Goal: Information Seeking & Learning: Find specific fact

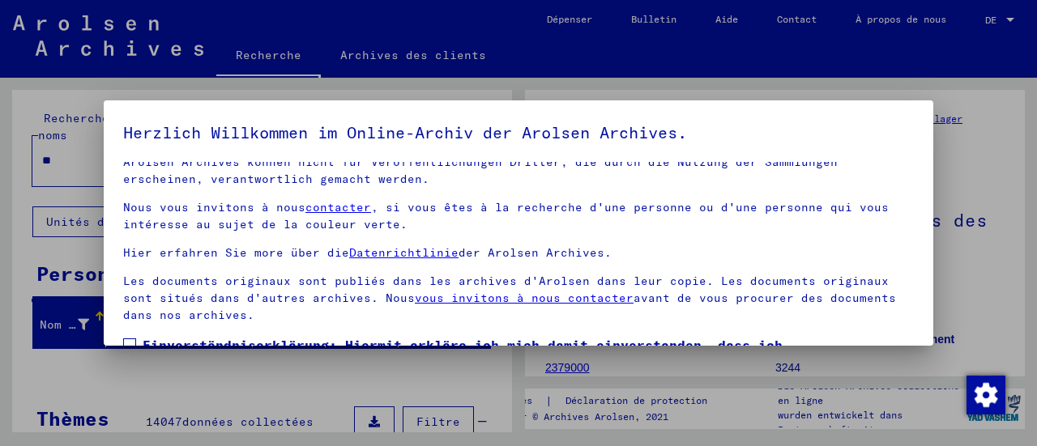
scroll to position [126, 0]
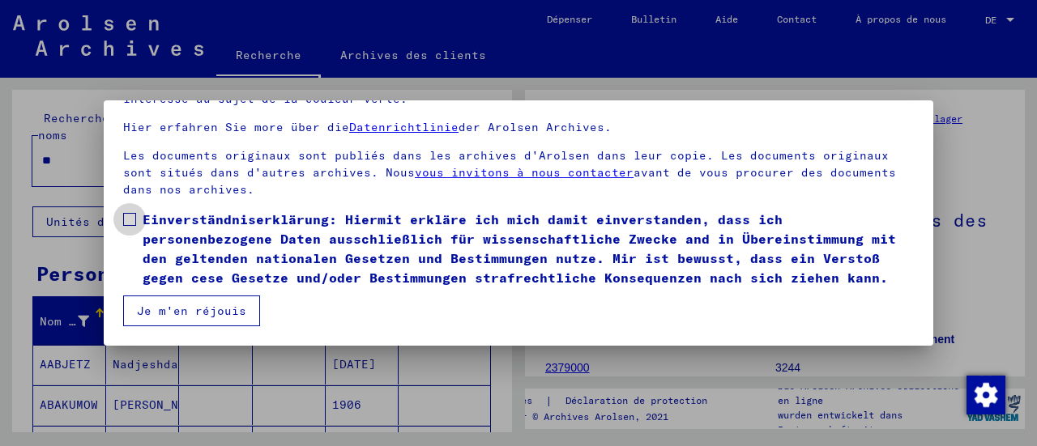
drag, startPoint x: 131, startPoint y: 195, endPoint x: 160, endPoint y: 279, distance: 89.2
click at [131, 213] on span at bounding box center [129, 219] width 13 height 13
click at [177, 308] on font "Je m'en réjouis" at bounding box center [191, 311] width 109 height 15
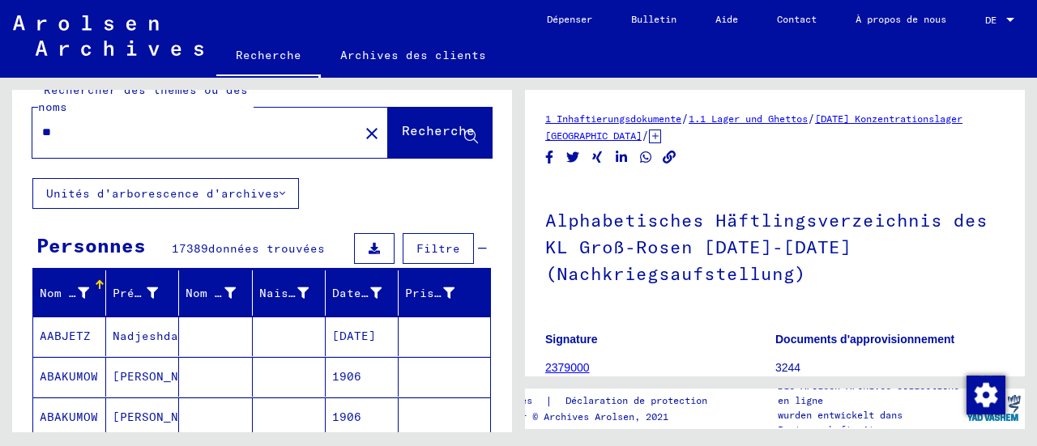
scroll to position [0, 0]
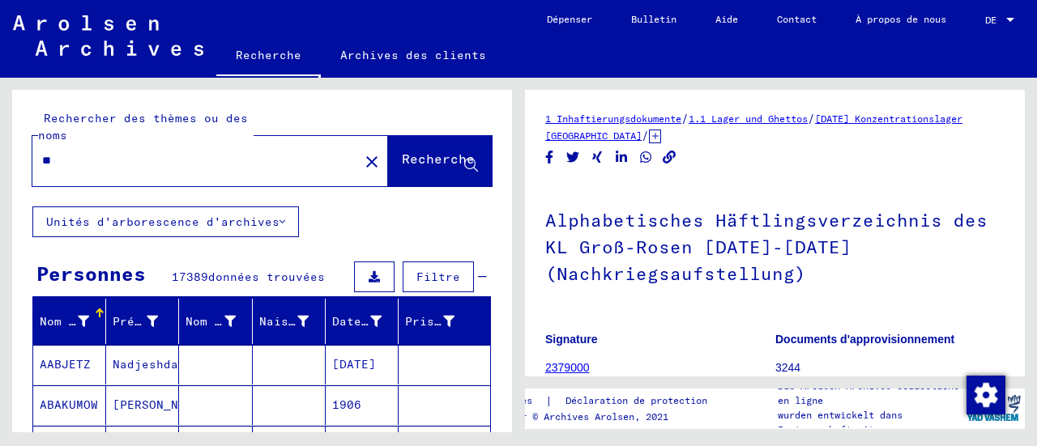
drag, startPoint x: 107, startPoint y: 158, endPoint x: 28, endPoint y: 162, distance: 78.7
click at [28, 162] on div "Rechercher des thèmes ou des noms ** close Recherche" at bounding box center [262, 148] width 500 height 117
type input "********"
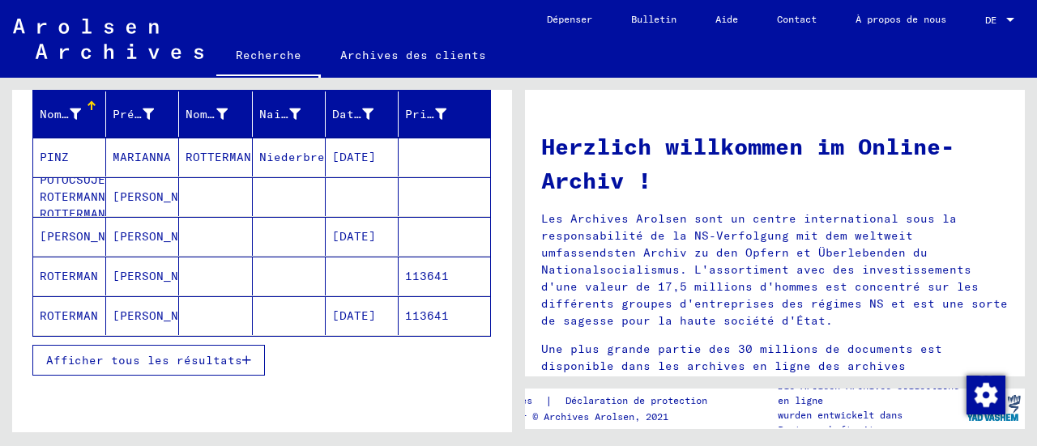
scroll to position [243, 0]
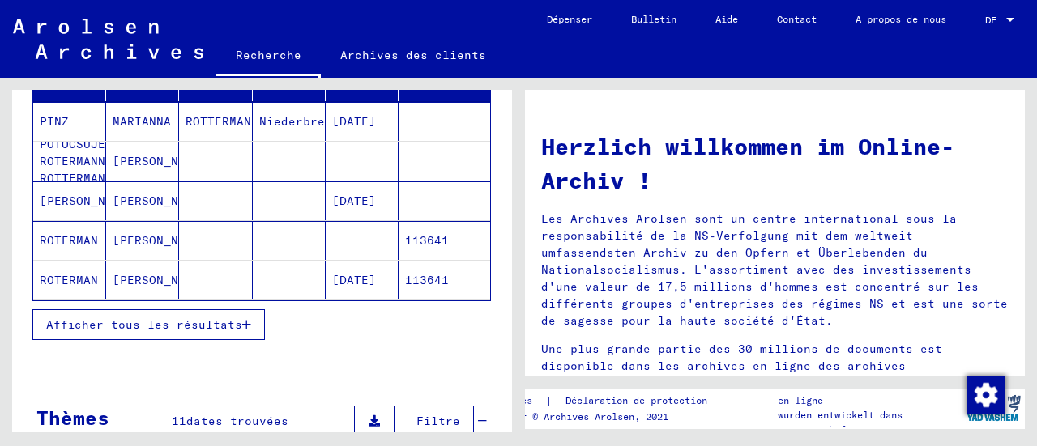
click at [189, 318] on font "Afficher tous les résultats" at bounding box center [144, 325] width 196 height 15
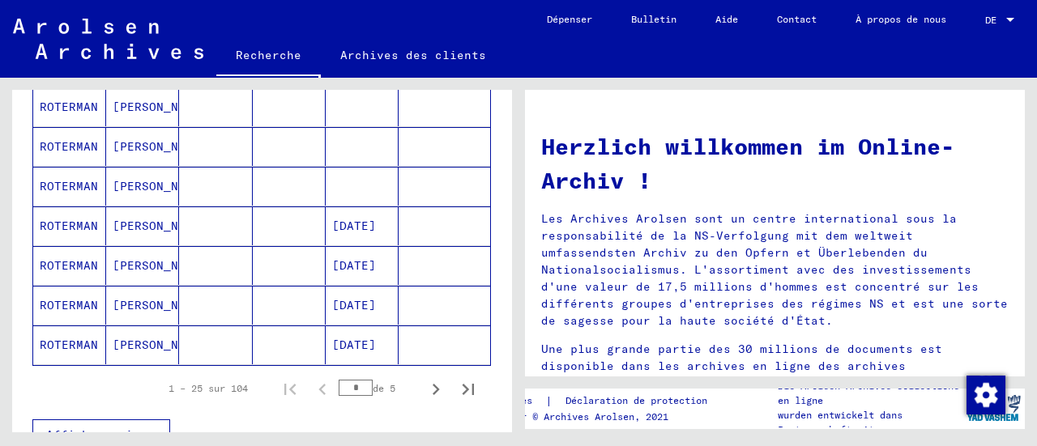
scroll to position [1053, 0]
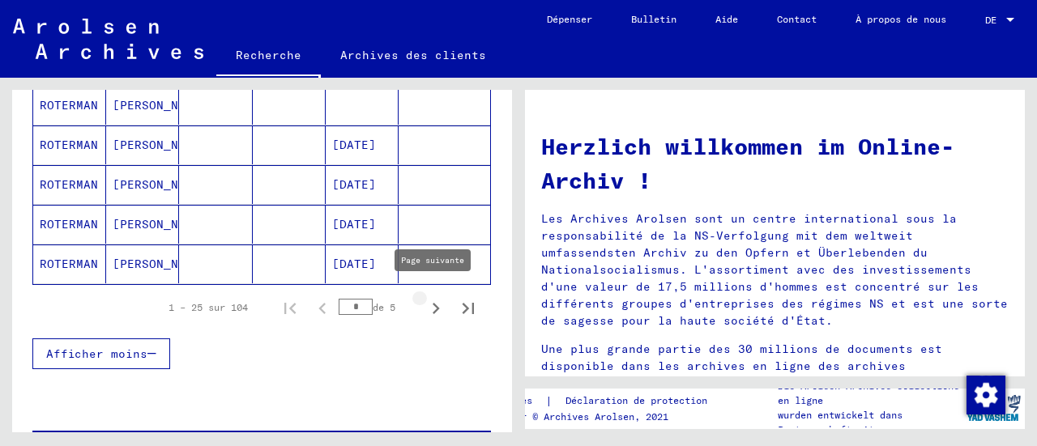
click at [424, 297] on icon "Page suivante" at bounding box center [435, 308] width 23 height 23
type input "*"
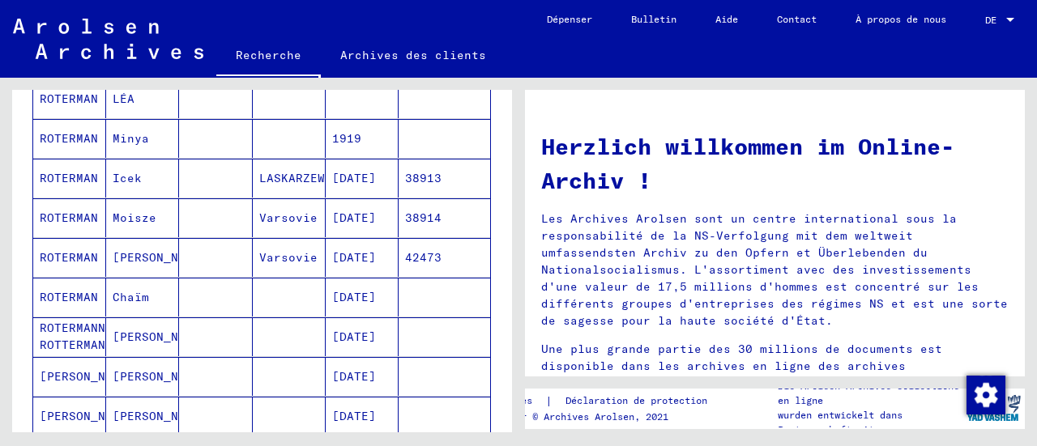
scroll to position [405, 0]
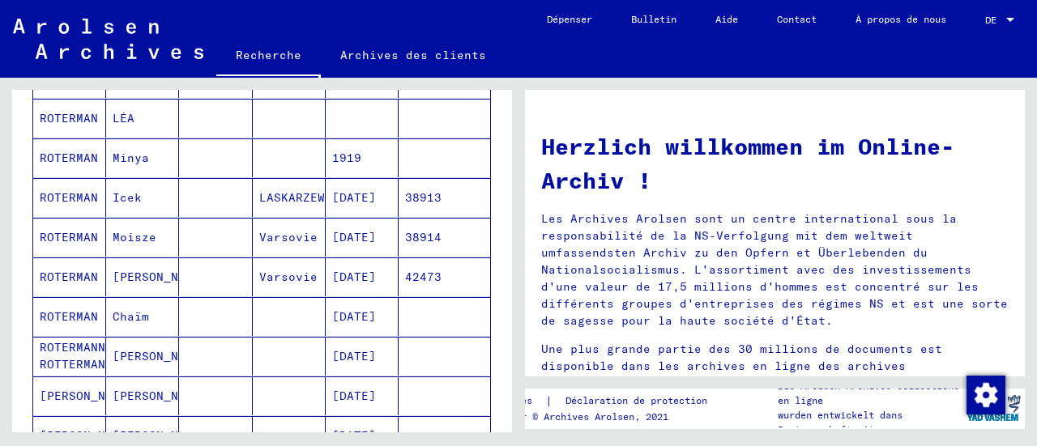
click at [417, 271] on font "42473" at bounding box center [423, 277] width 36 height 15
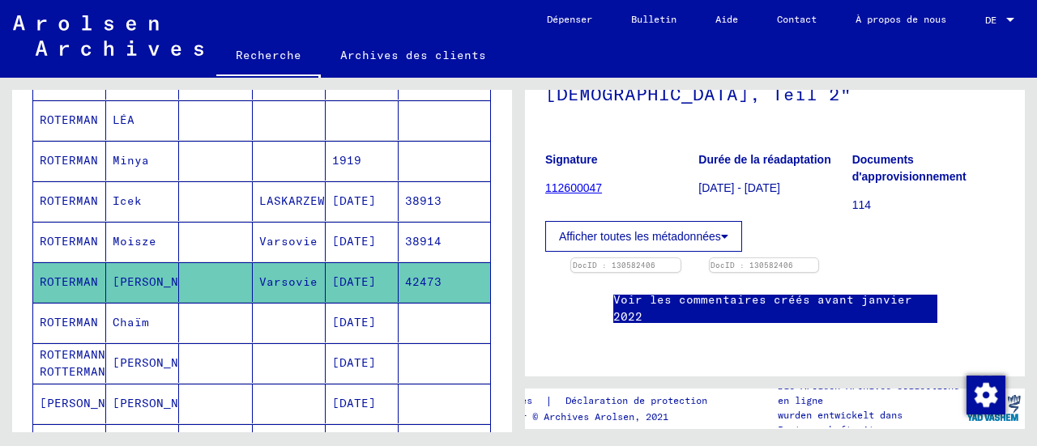
scroll to position [941, 0]
drag, startPoint x: 438, startPoint y: 268, endPoint x: 395, endPoint y: 272, distance: 43.1
click at [399, 272] on mat-cell "42473" at bounding box center [445, 282] width 92 height 40
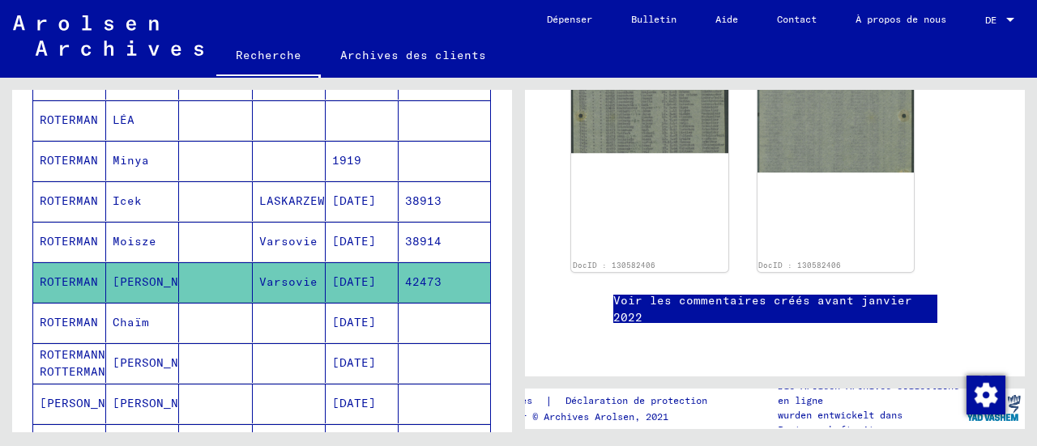
copy font "42473"
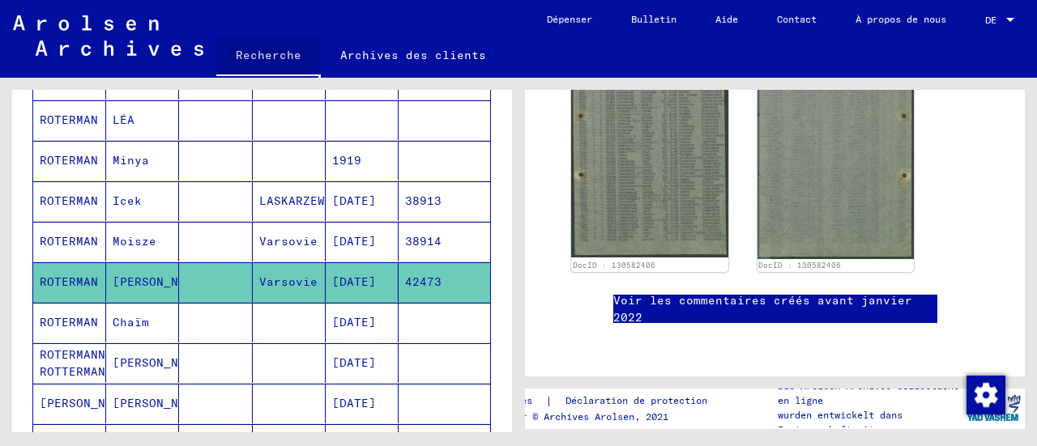
click at [257, 54] on font "Recherche" at bounding box center [269, 55] width 66 height 15
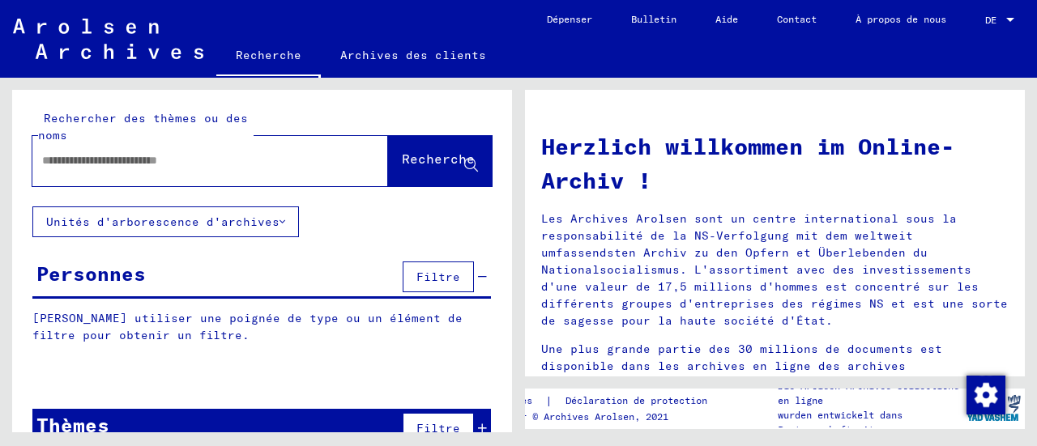
paste input "*****"
type input "*****"
click at [402, 155] on font "Recherche" at bounding box center [438, 159] width 73 height 16
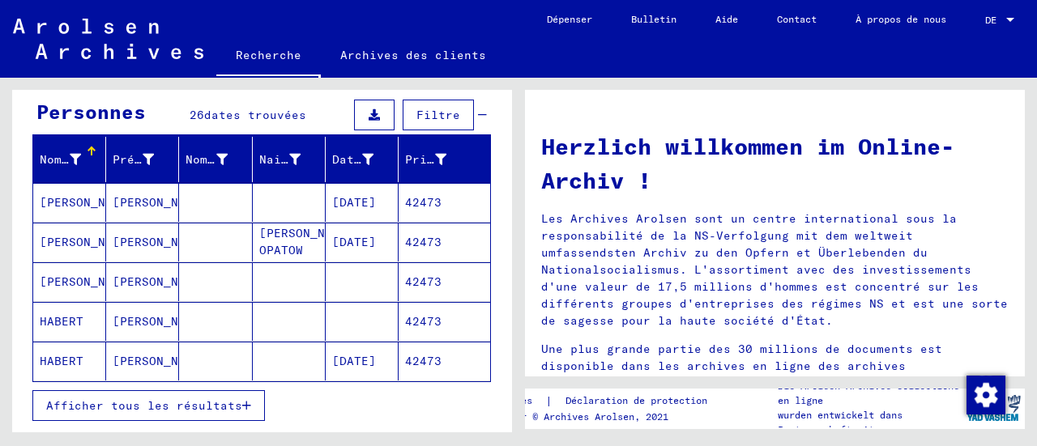
scroll to position [243, 0]
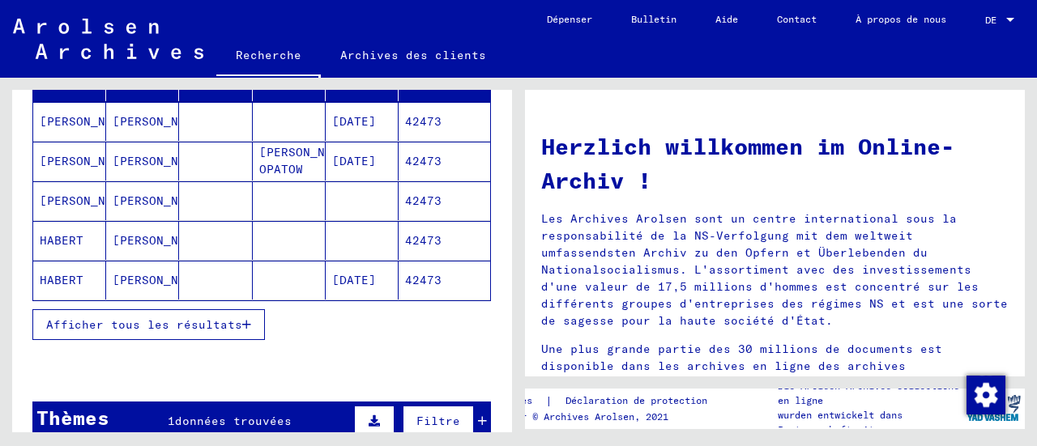
click at [194, 318] on font "Afficher tous les résultats" at bounding box center [144, 325] width 196 height 15
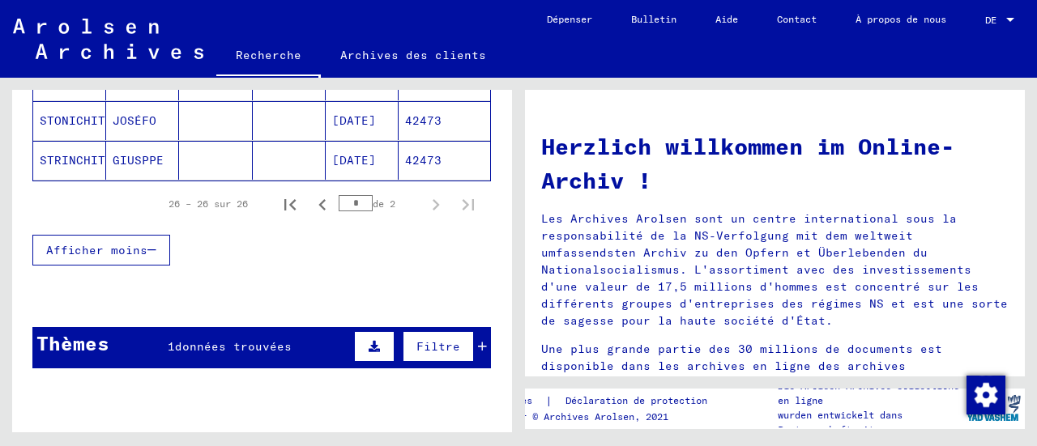
scroll to position [1215, 0]
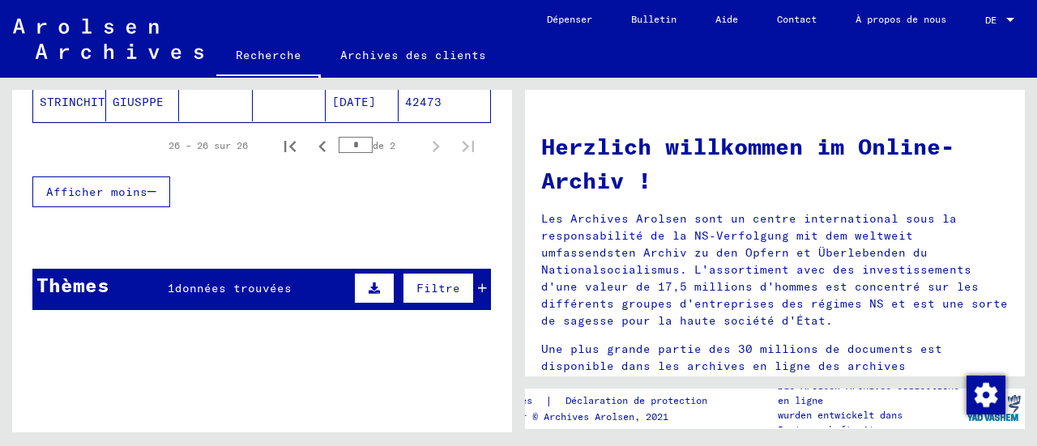
click at [261, 281] on font "données trouvées" at bounding box center [233, 288] width 117 height 15
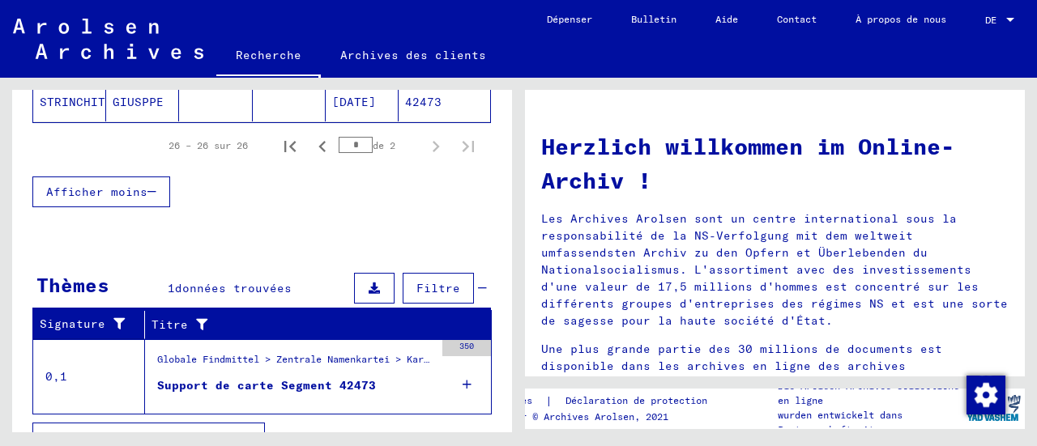
scroll to position [1233, 0]
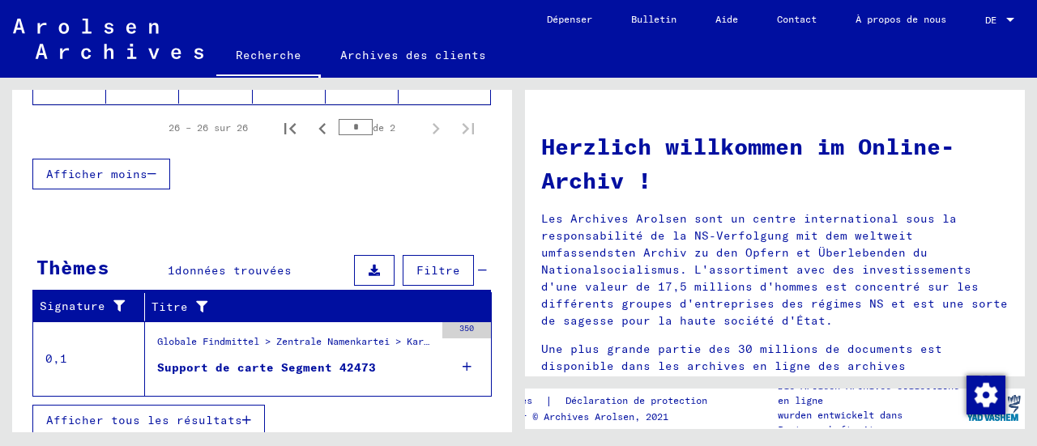
click at [274, 360] on font "Support de carte Segment 42473" at bounding box center [266, 367] width 219 height 15
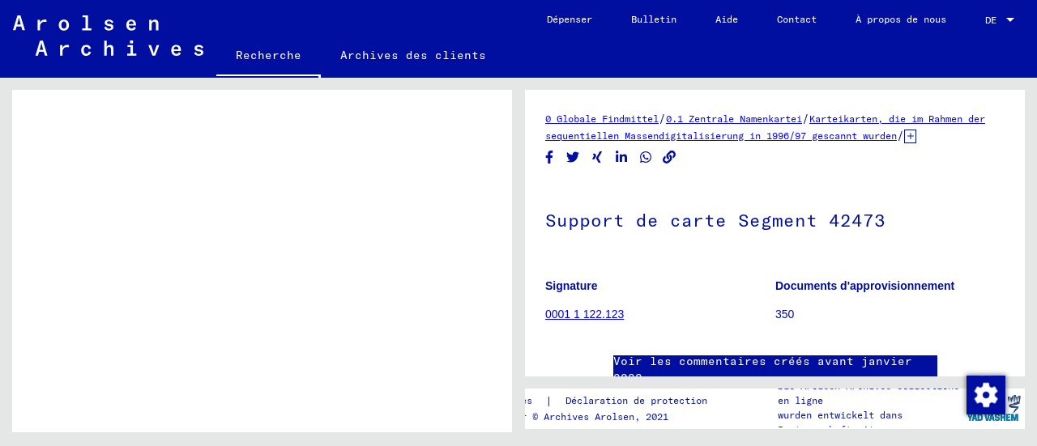
click at [557, 321] on font "0001 1 122.123" at bounding box center [584, 314] width 79 height 13
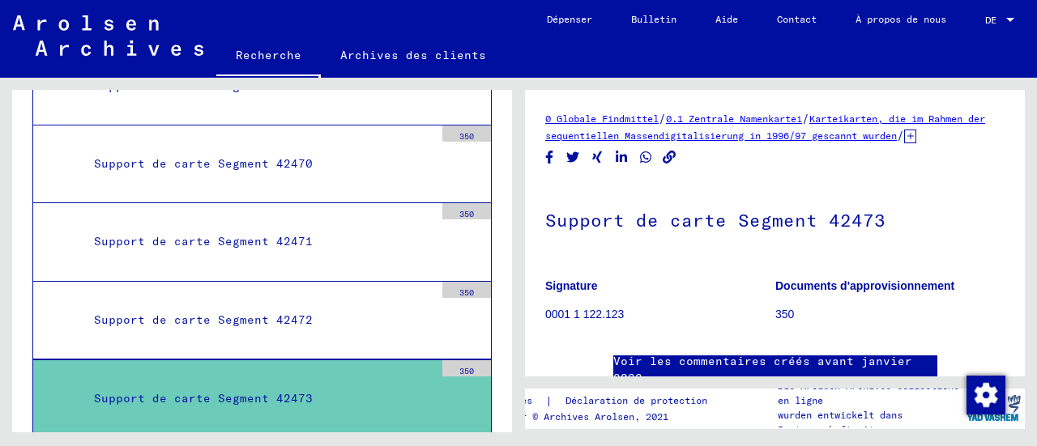
click at [780, 19] on font "Contact" at bounding box center [797, 19] width 40 height 12
